Goal: Information Seeking & Learning: Learn about a topic

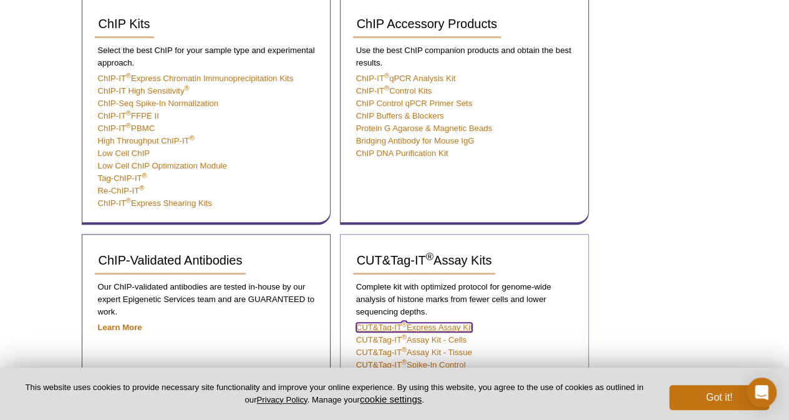
scroll to position [309, 0]
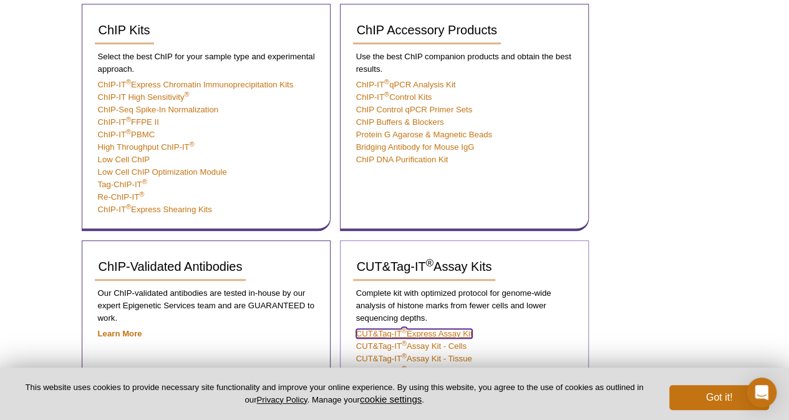
click at [416, 334] on link "CUT&Tag-IT ® Express Assay Kit" at bounding box center [414, 333] width 117 height 9
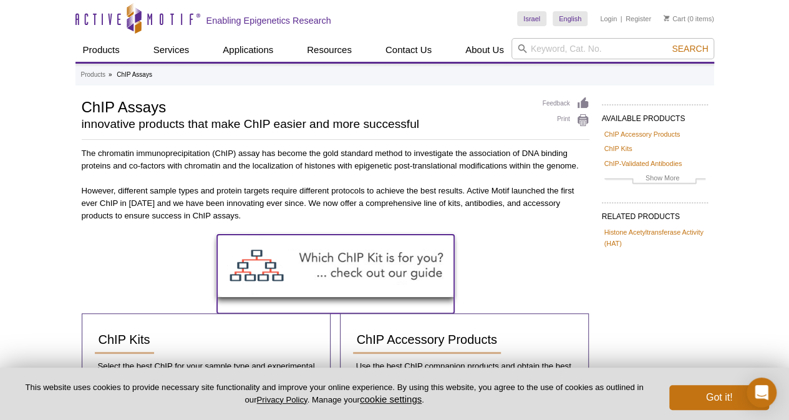
click at [335, 264] on img at bounding box center [335, 265] width 237 height 62
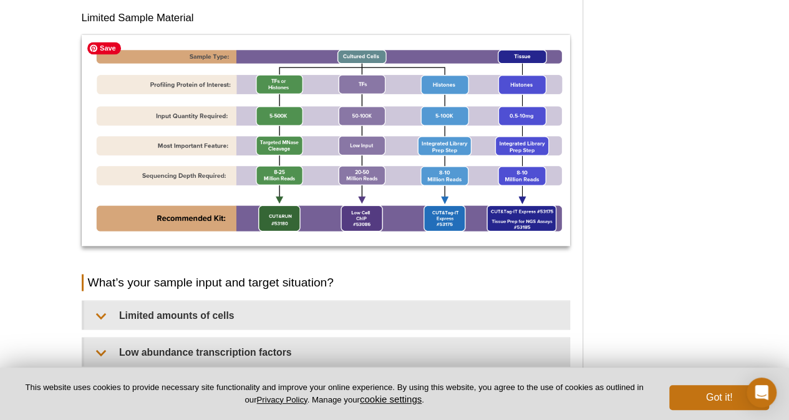
scroll to position [878, 0]
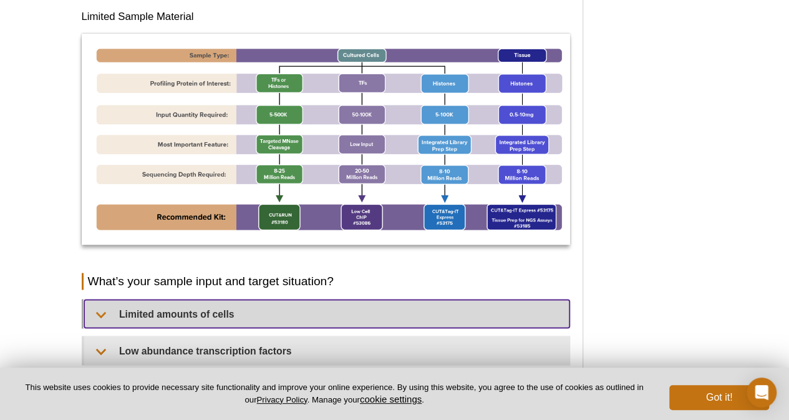
click at [200, 302] on summary "Limited amounts of cells​" at bounding box center [326, 313] width 485 height 28
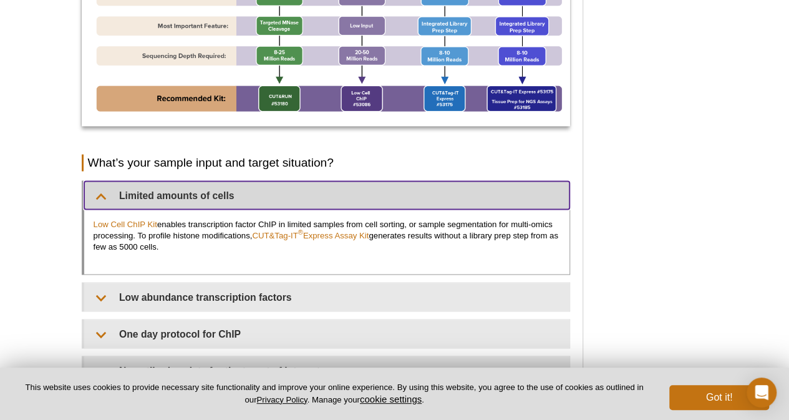
scroll to position [1003, 0]
